Goal: Transaction & Acquisition: Purchase product/service

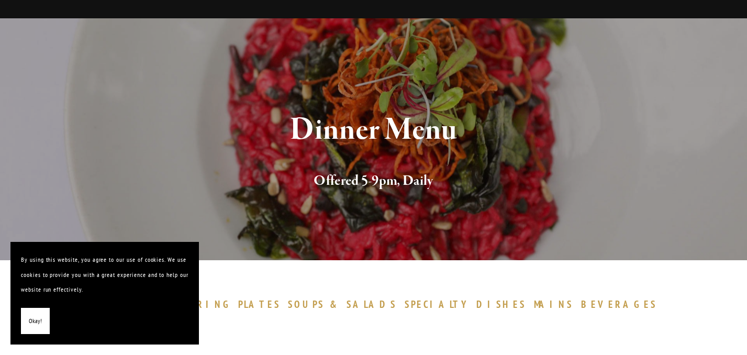
scroll to position [7, 0]
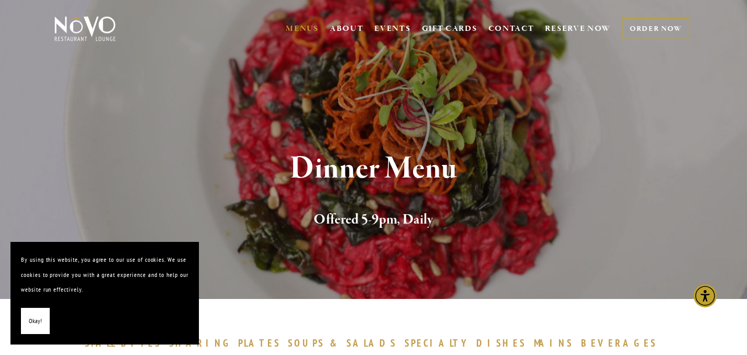
click at [663, 25] on link "ORDER NOW" at bounding box center [656, 28] width 69 height 21
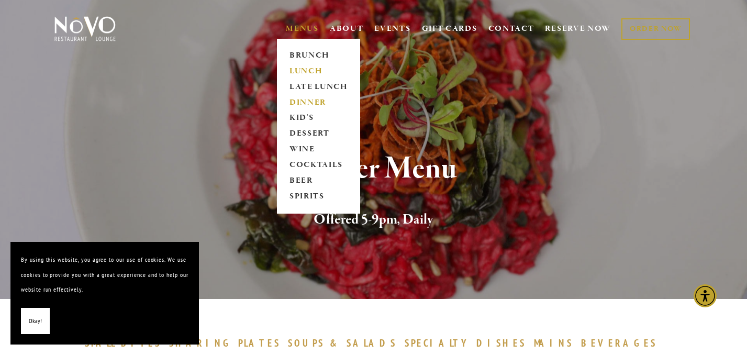
click at [298, 70] on link "LUNCH" at bounding box center [318, 71] width 65 height 16
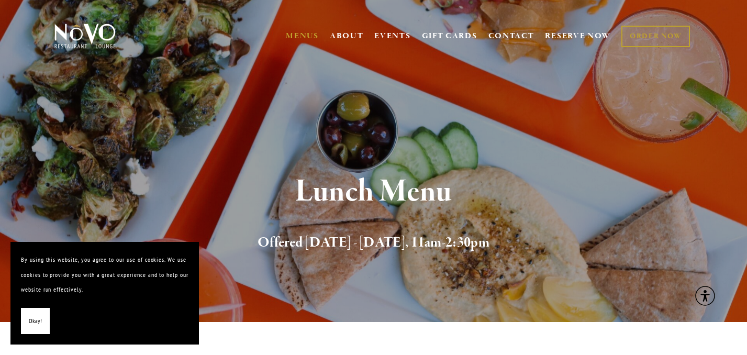
click at [29, 327] on span "Okay!" at bounding box center [35, 321] width 13 height 15
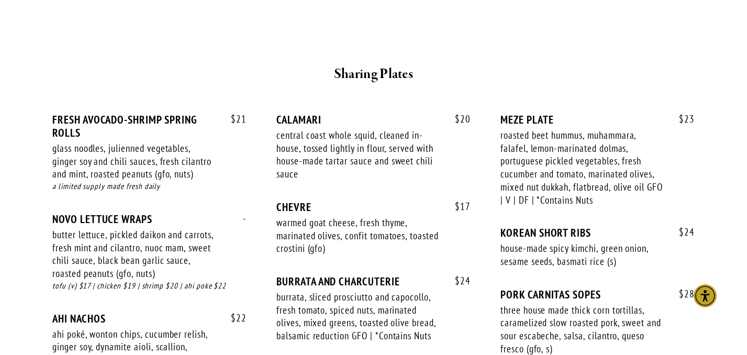
scroll to position [657, 0]
